Goal: Find contact information: Find contact information

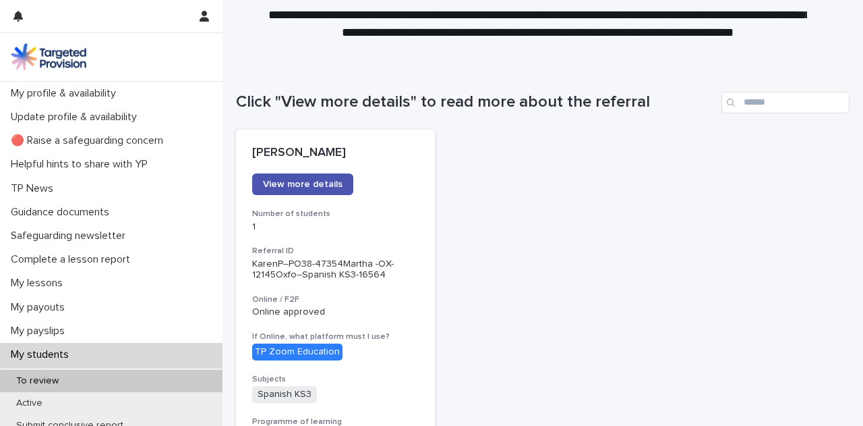
scroll to position [73, 0]
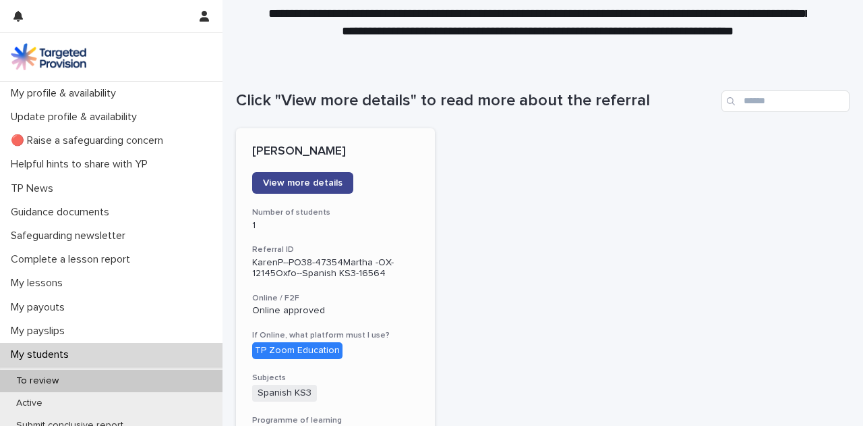
click at [316, 175] on link "View more details" at bounding box center [302, 183] width 101 height 22
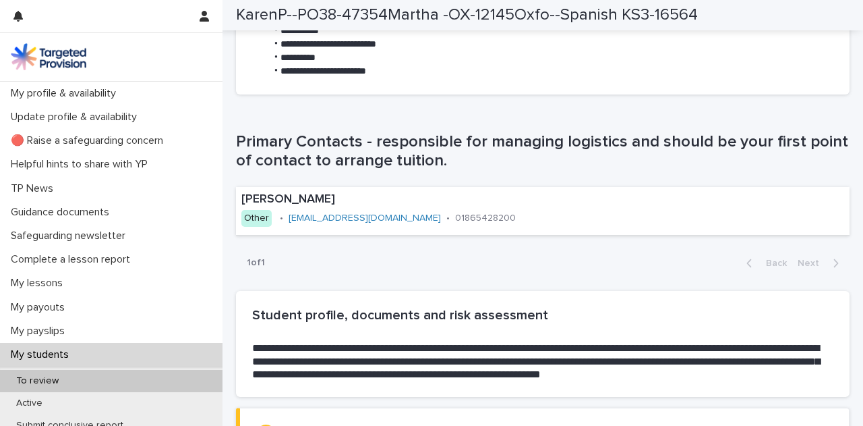
scroll to position [799, 0]
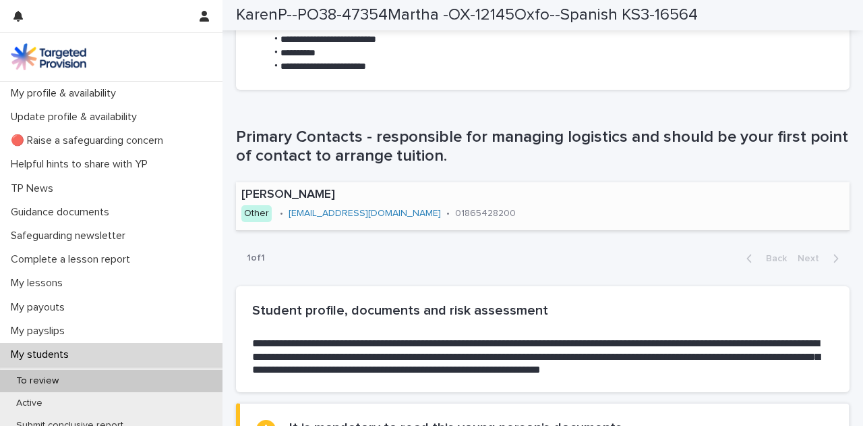
click at [417, 213] on link "[EMAIL_ADDRESS][DOMAIN_NAME]" at bounding box center [365, 212] width 152 height 9
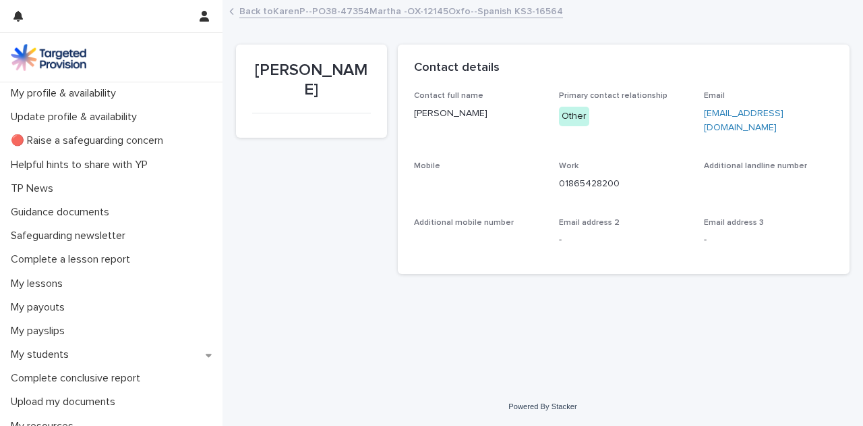
drag, startPoint x: 733, startPoint y: 127, endPoint x: 704, endPoint y: 112, distance: 32.9
click at [704, 112] on div "Contact full name [PERSON_NAME] Primary contact relationship Other Email [EMAIL…" at bounding box center [624, 174] width 420 height 166
copy link "[EMAIL_ADDRESS][DOMAIN_NAME]"
click at [737, 142] on div "Email [EMAIL_ADDRESS][DOMAIN_NAME]" at bounding box center [768, 118] width 129 height 54
drag, startPoint x: 735, startPoint y: 127, endPoint x: 704, endPoint y: 111, distance: 35.3
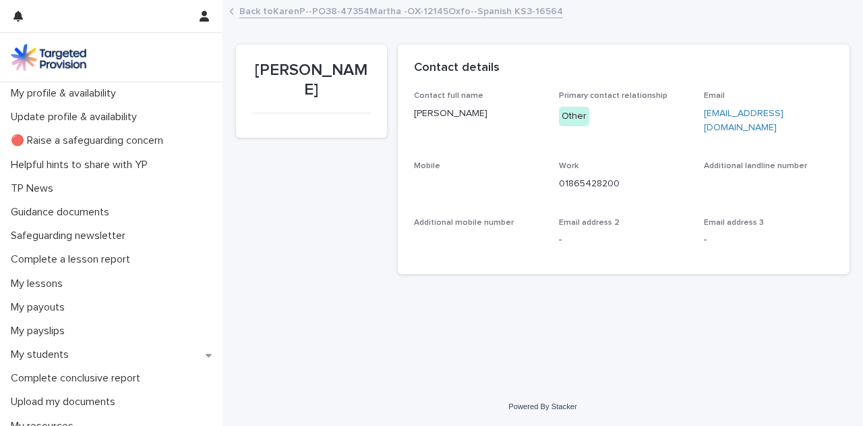
click at [705, 111] on p "[EMAIL_ADDRESS][DOMAIN_NAME]" at bounding box center [768, 121] width 129 height 28
copy link "[EMAIL_ADDRESS][DOMAIN_NAME]"
